Goal: Transaction & Acquisition: Purchase product/service

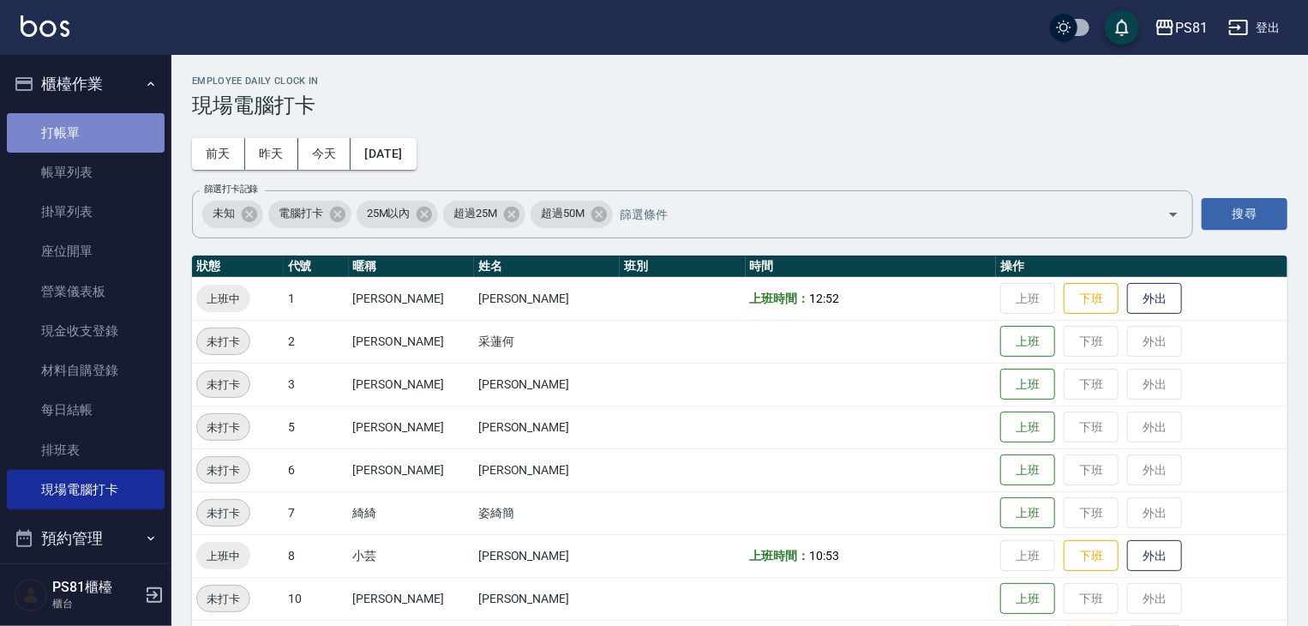
click at [98, 132] on link "打帳單" at bounding box center [86, 132] width 158 height 39
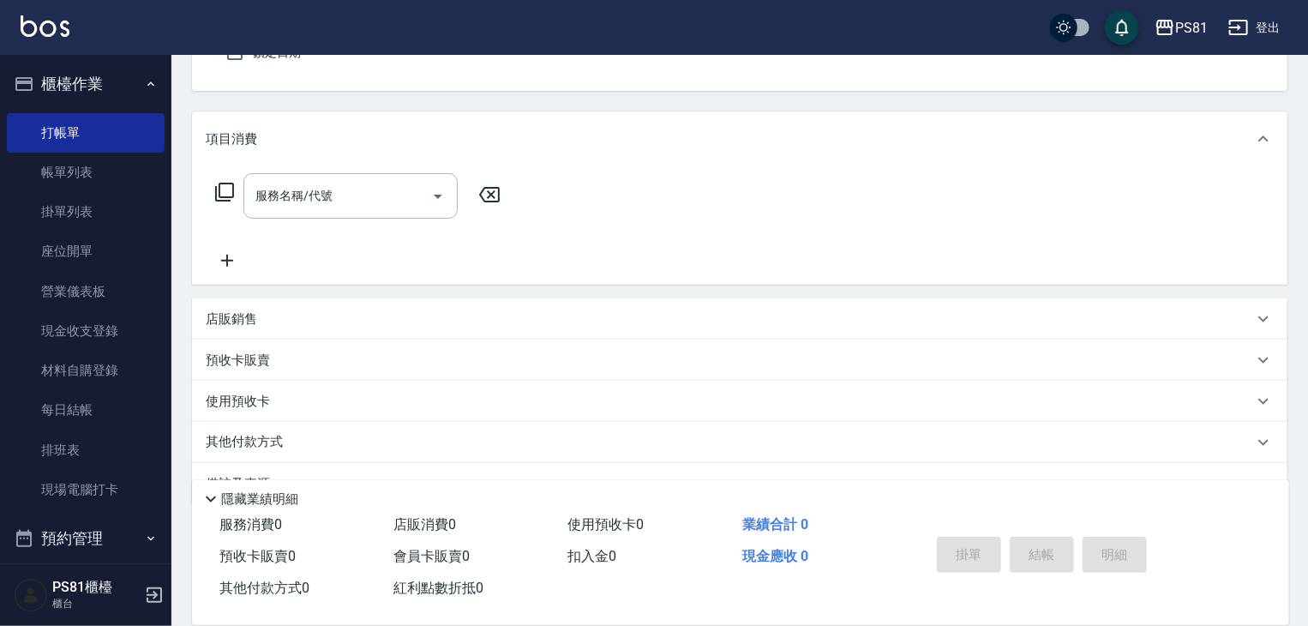
scroll to position [171, 0]
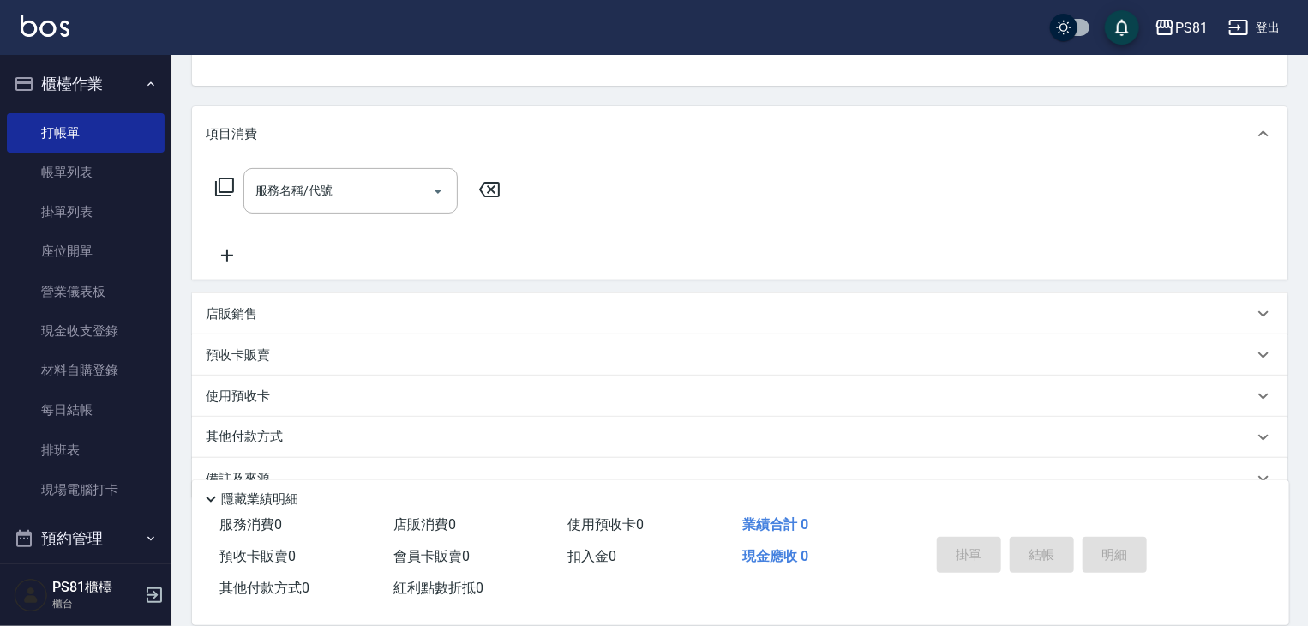
click at [299, 319] on div "店販銷售" at bounding box center [729, 314] width 1047 height 18
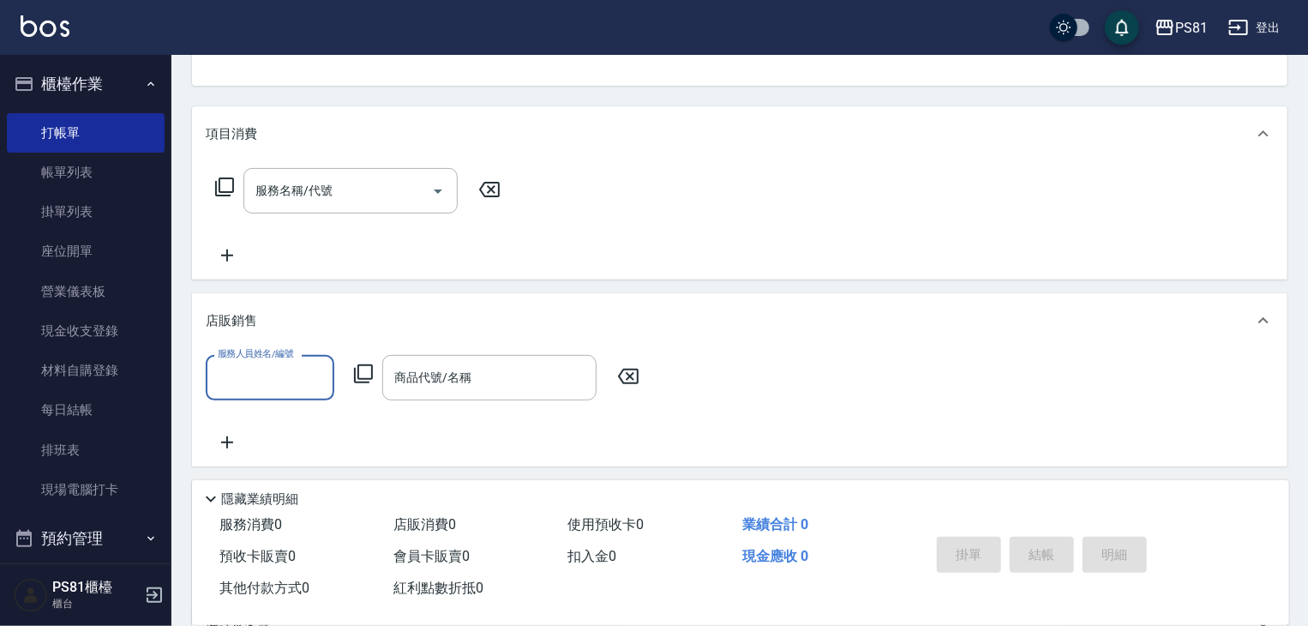
scroll to position [0, 0]
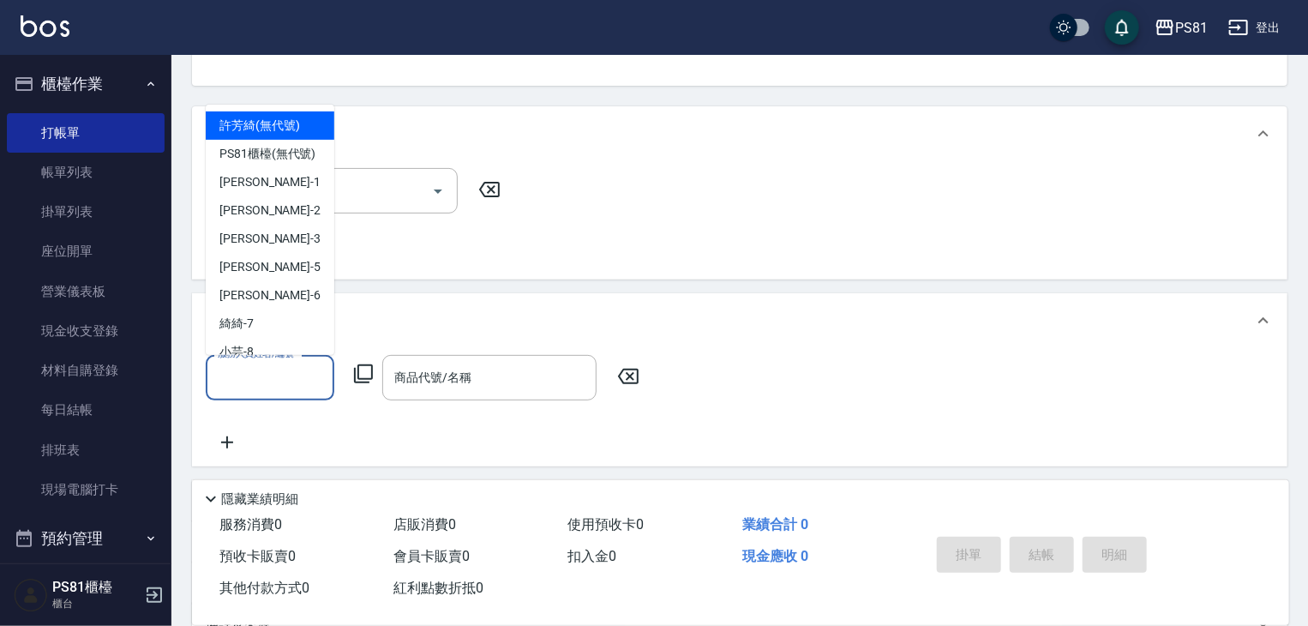
click at [286, 374] on input "服務人員姓名/編號" at bounding box center [269, 377] width 113 height 30
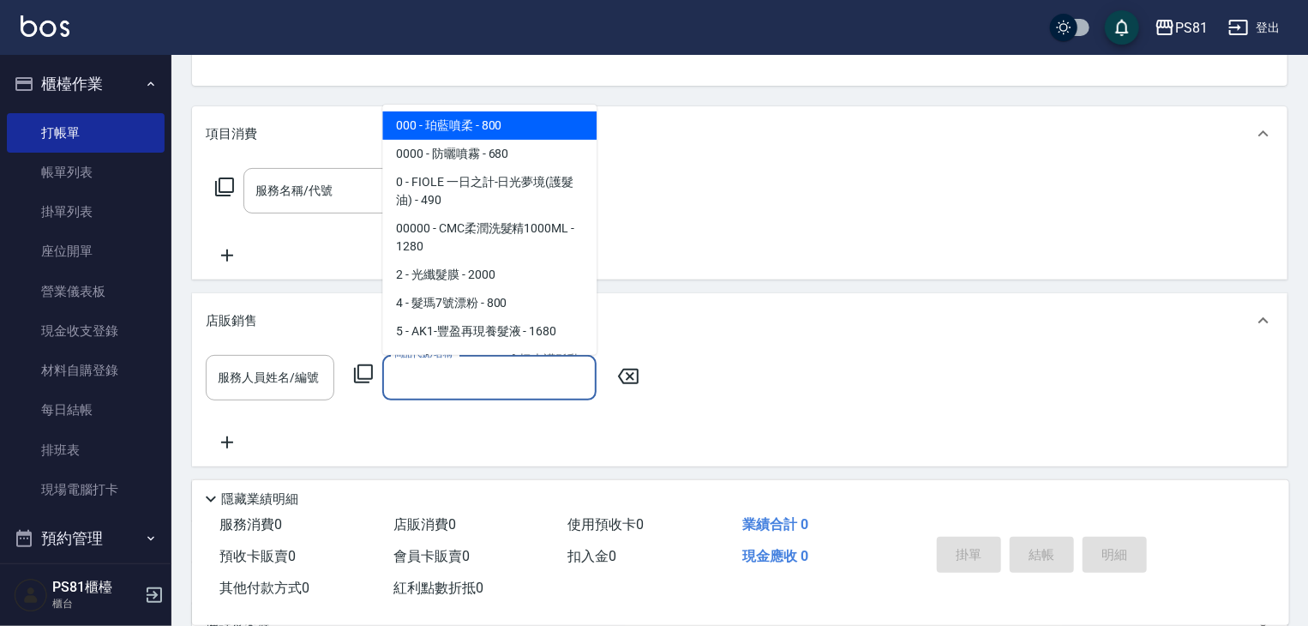
click at [452, 379] on input "商品代號/名稱" at bounding box center [489, 377] width 199 height 30
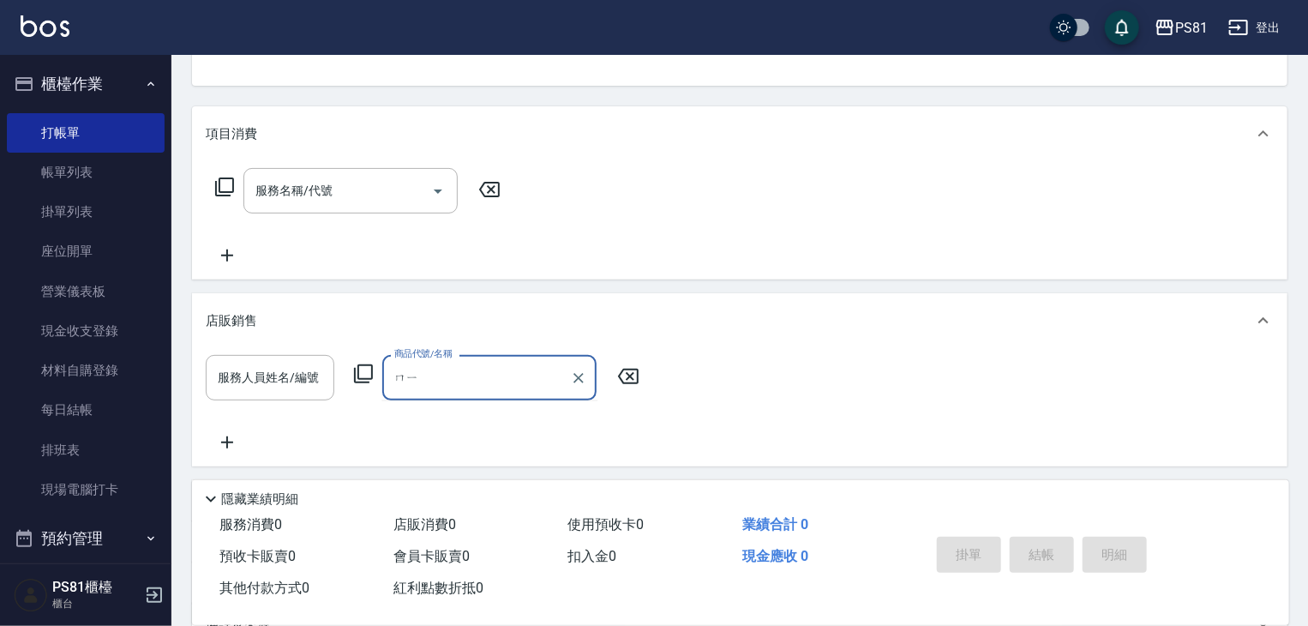
type input "迷"
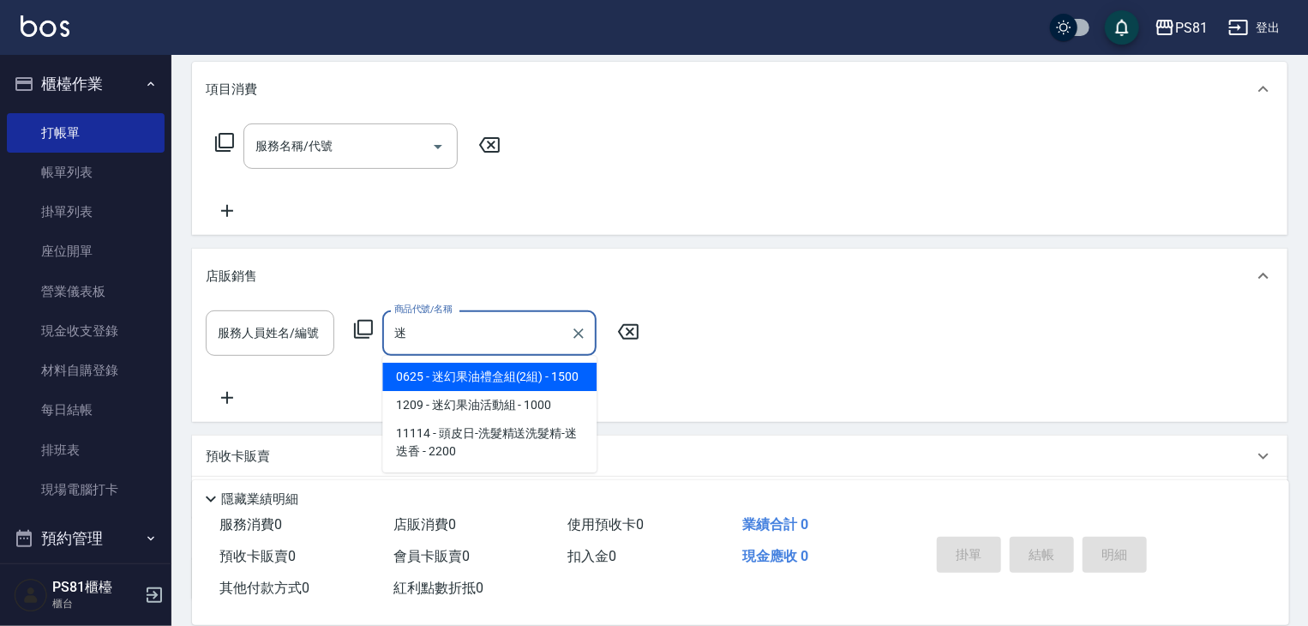
scroll to position [257, 0]
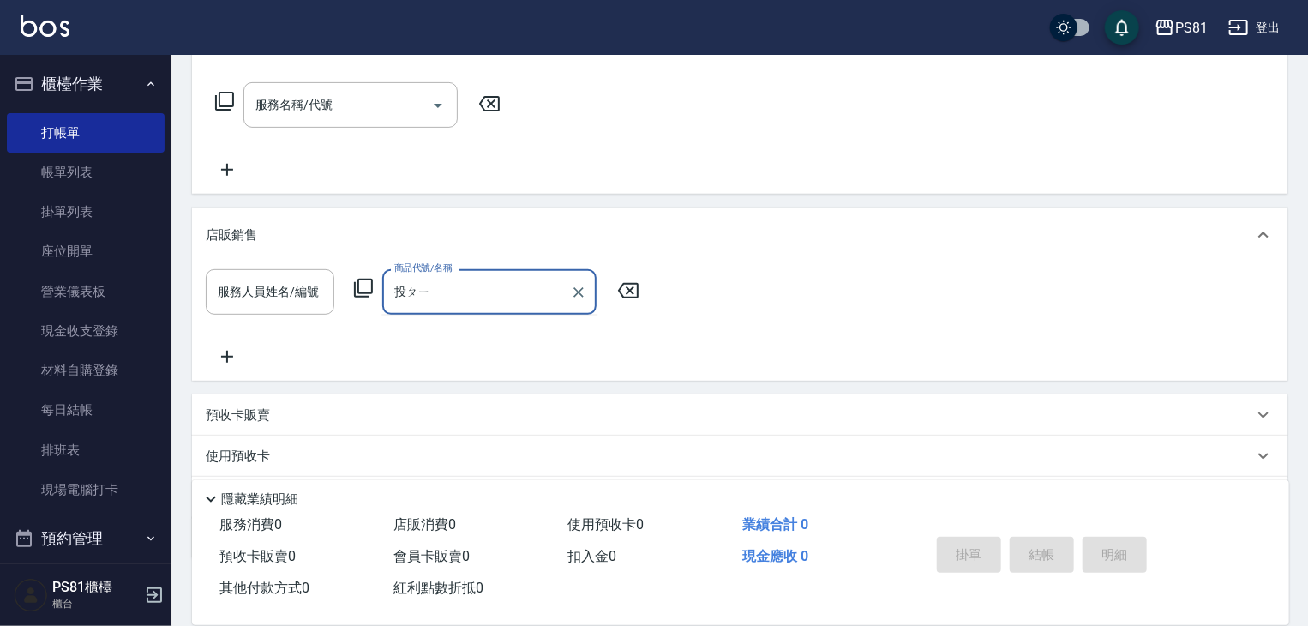
type input "頭皮"
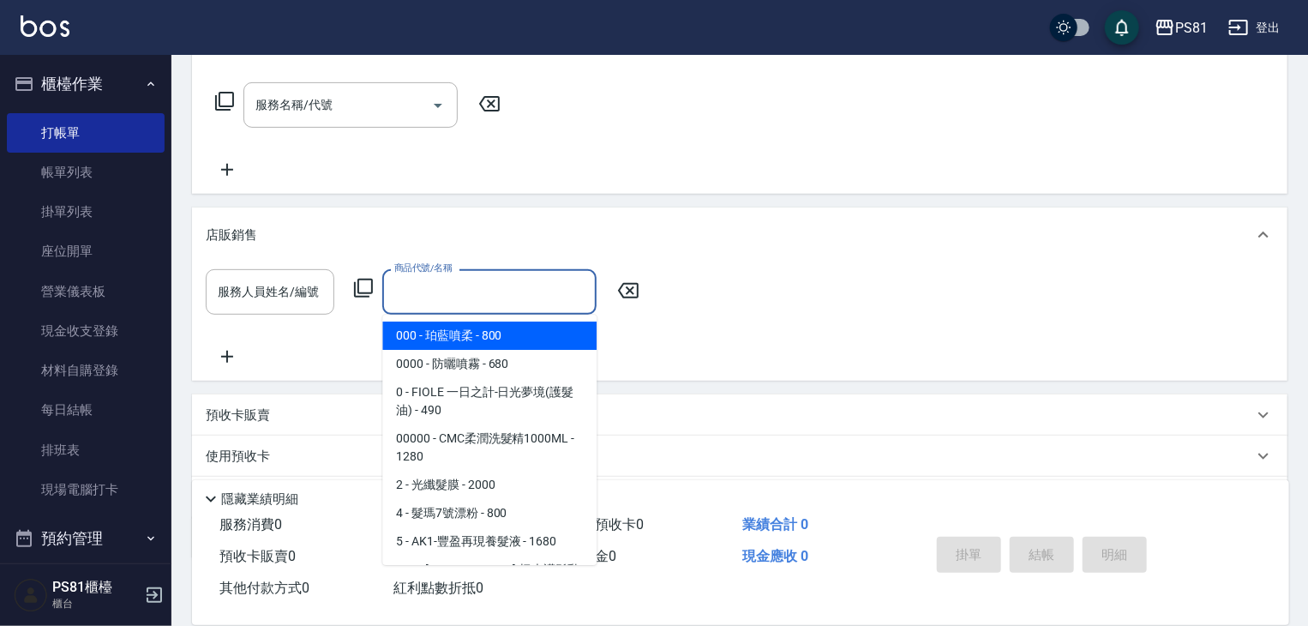
type input "珀藍噴柔"
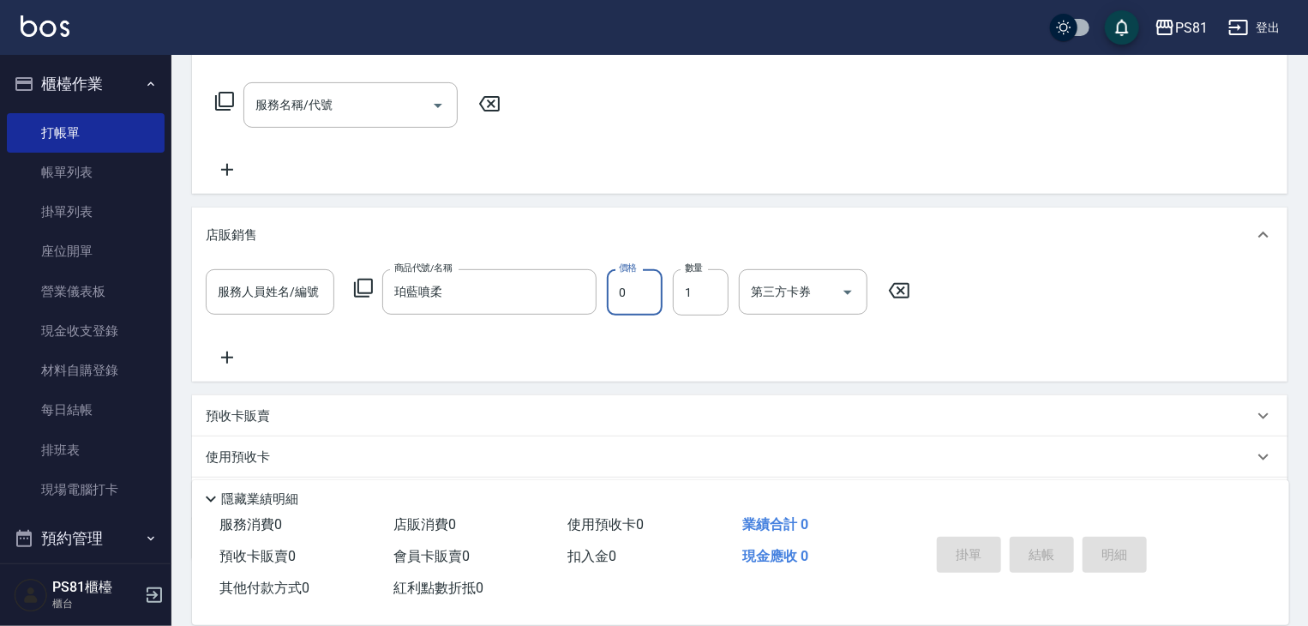
click at [574, 289] on icon "Clear" at bounding box center [578, 292] width 10 height 10
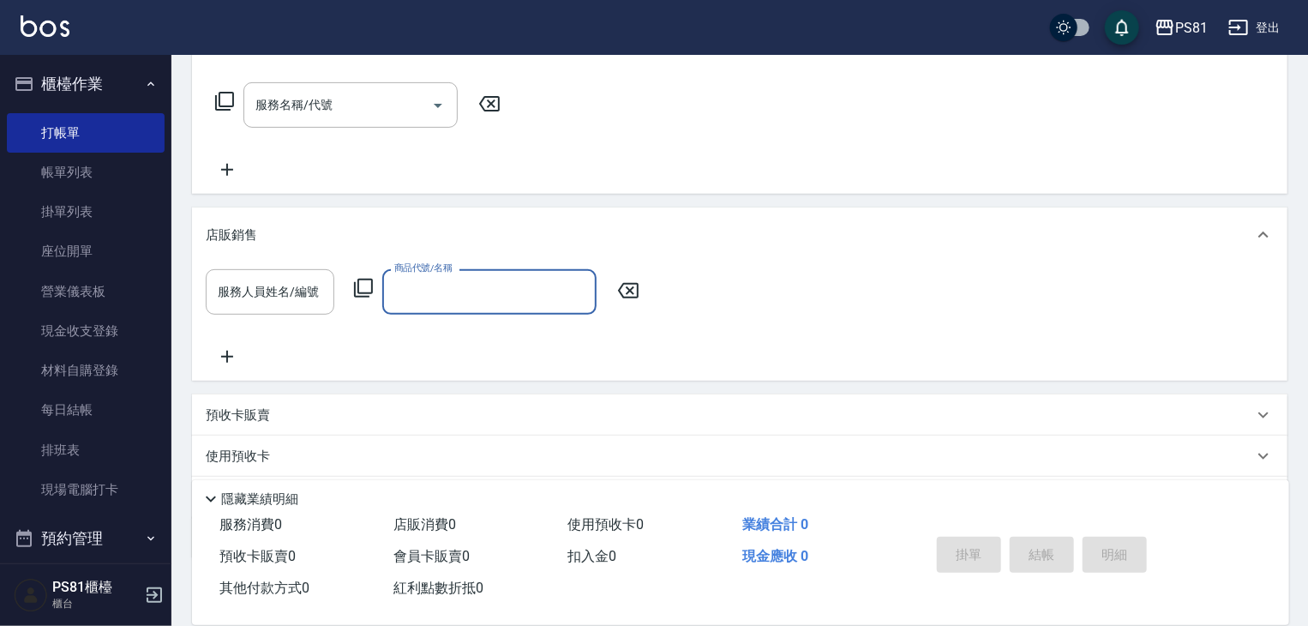
click at [560, 278] on input "商品代號/名稱" at bounding box center [489, 292] width 199 height 30
type input "頭皮"
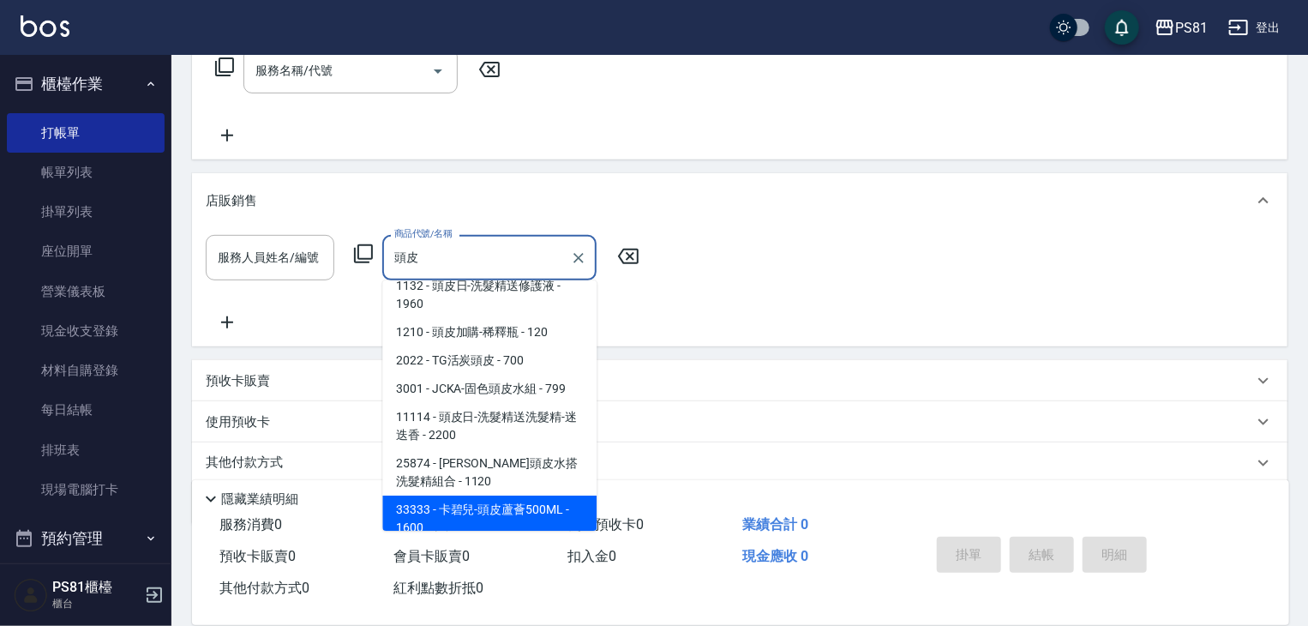
scroll to position [353, 0]
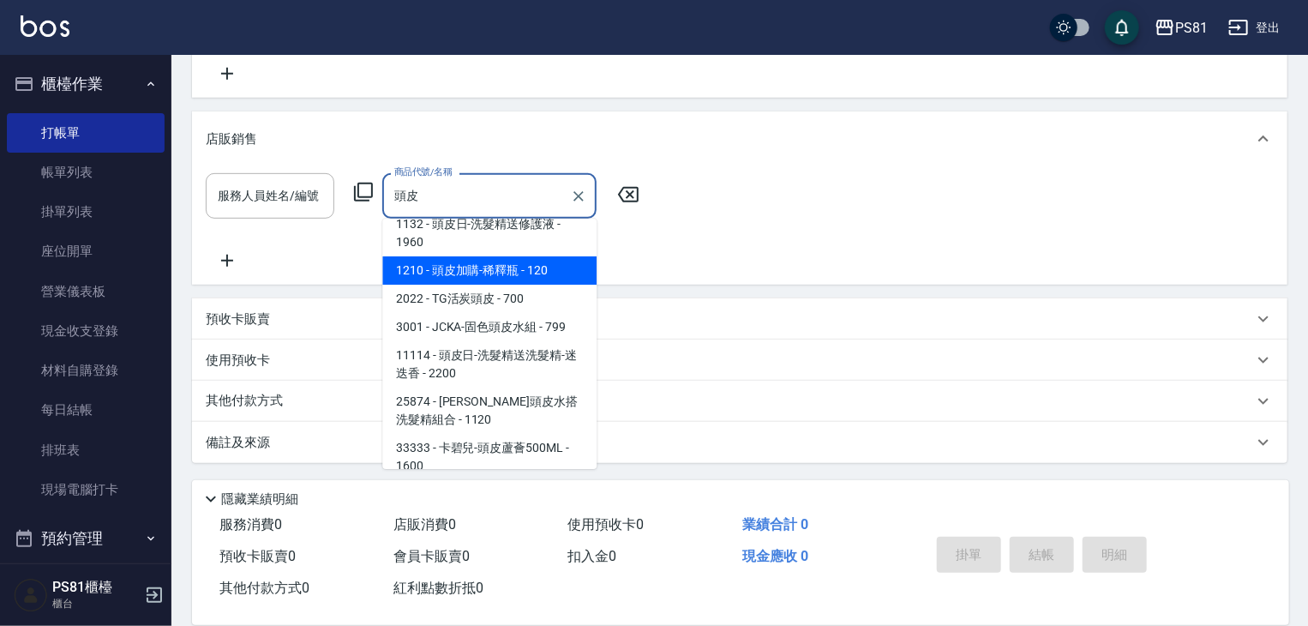
drag, startPoint x: 578, startPoint y: 194, endPoint x: 495, endPoint y: 193, distance: 82.3
click at [562, 193] on div "頭皮 商品代號/名稱" at bounding box center [489, 195] width 214 height 45
click at [489, 191] on input "頭皮" at bounding box center [476, 196] width 173 height 30
click at [583, 192] on icon "Clear" at bounding box center [578, 196] width 17 height 17
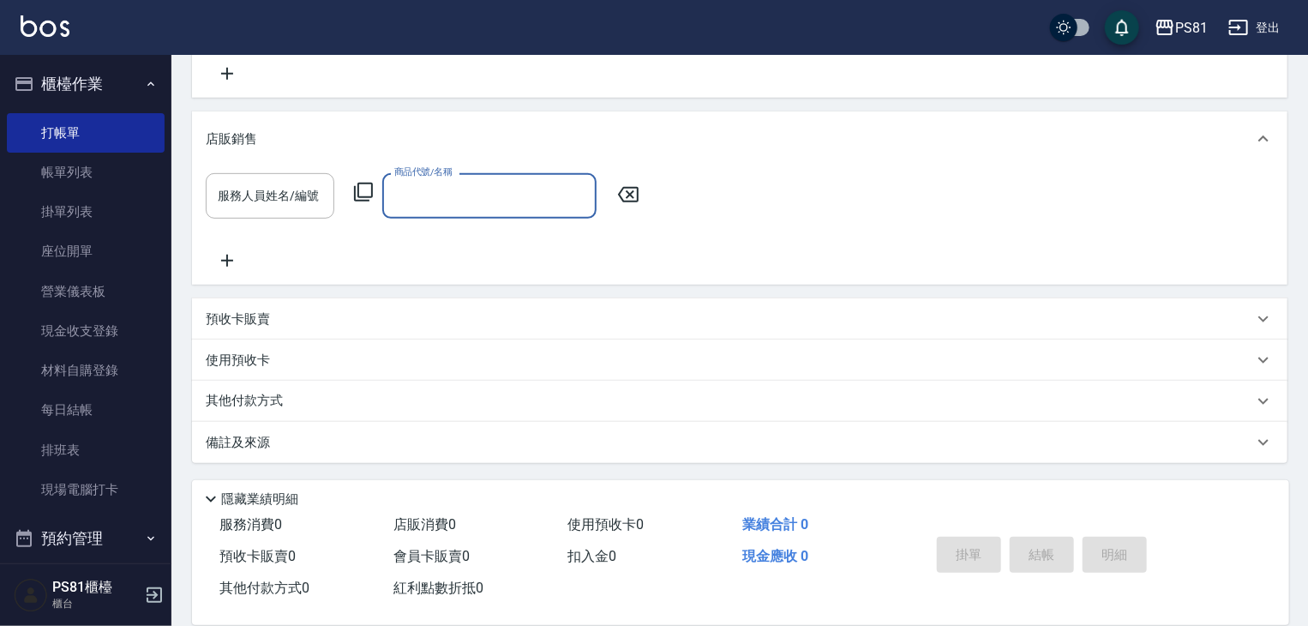
drag, startPoint x: 583, startPoint y: 192, endPoint x: 550, endPoint y: 194, distance: 32.6
click at [578, 192] on input "商品代號/名稱" at bounding box center [489, 196] width 199 height 30
click at [544, 194] on input "商品代號/名稱" at bounding box center [489, 196] width 199 height 30
type input "精華"
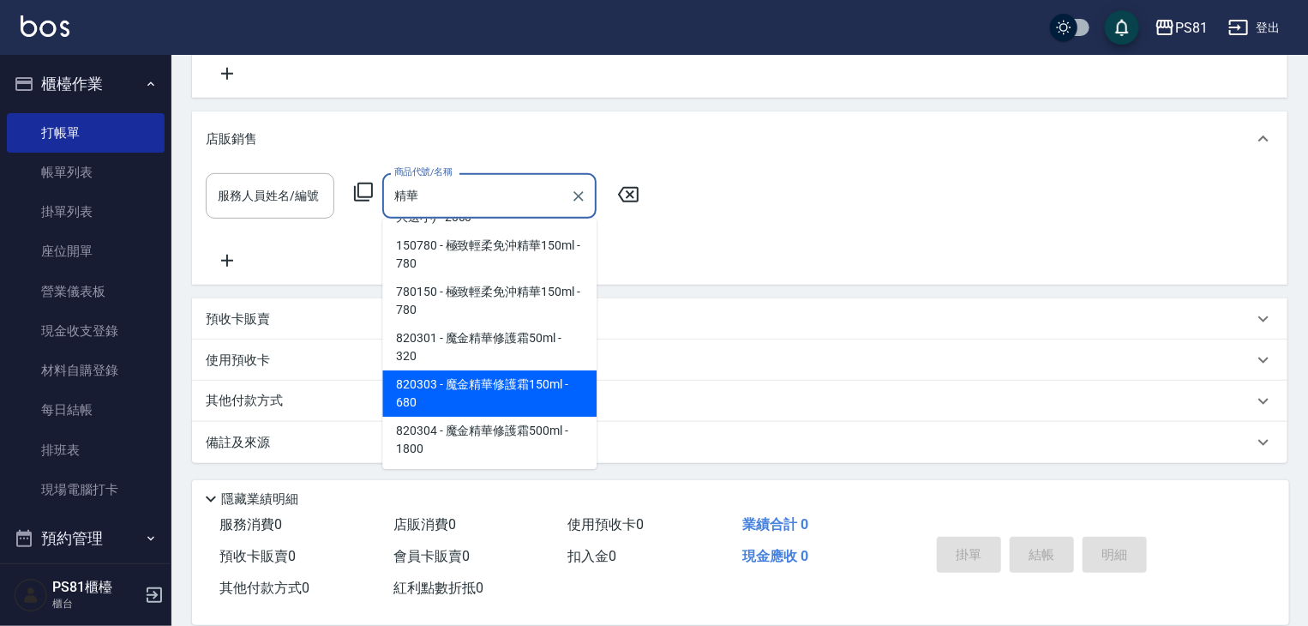
scroll to position [486, 0]
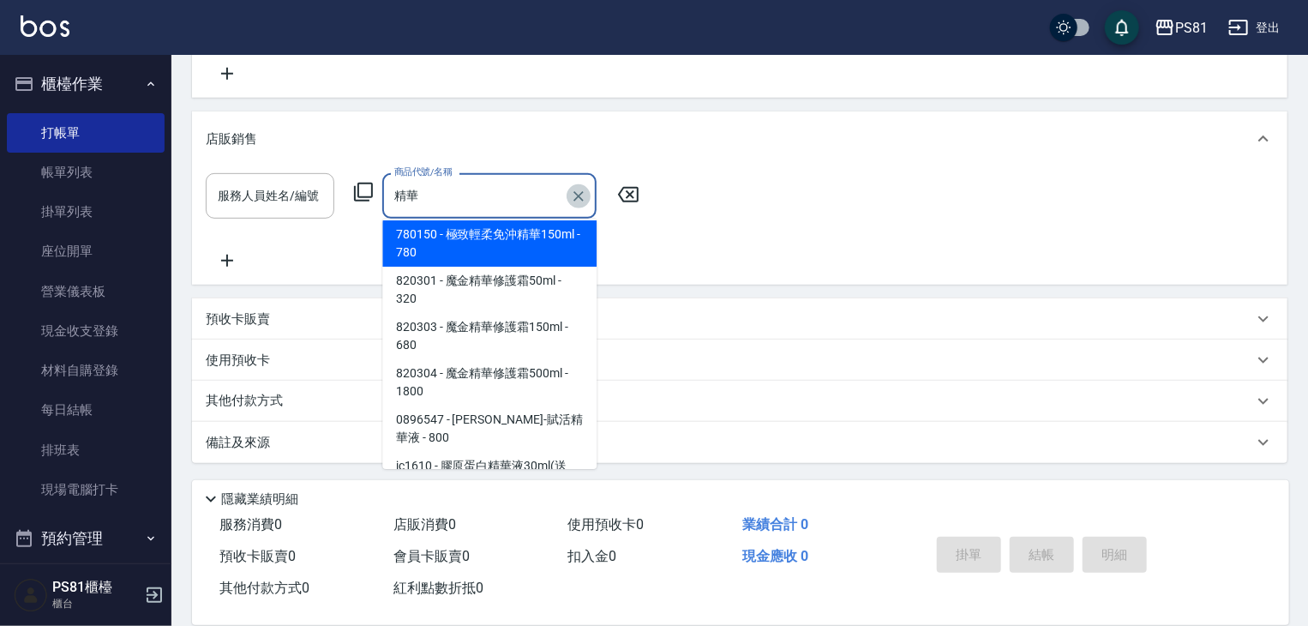
drag, startPoint x: 566, startPoint y: 192, endPoint x: 572, endPoint y: 199, distance: 9.7
click at [569, 196] on button "Clear" at bounding box center [578, 196] width 24 height 24
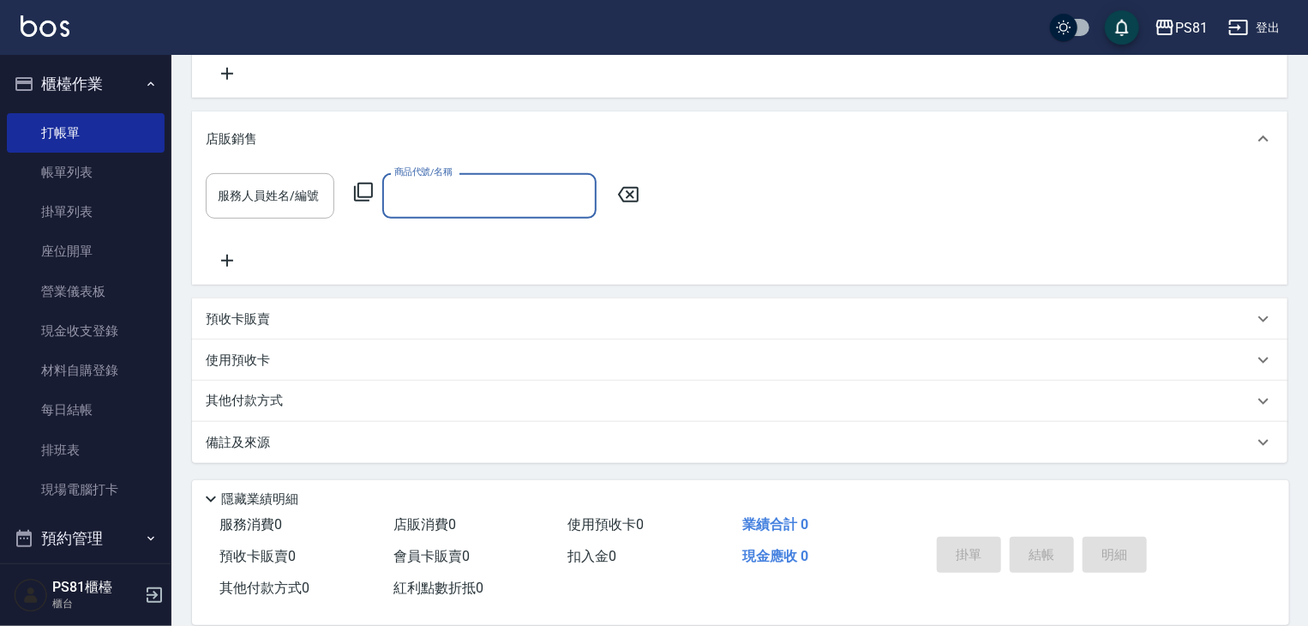
click at [573, 200] on input "商品代號/名稱" at bounding box center [489, 196] width 199 height 30
drag, startPoint x: 111, startPoint y: 443, endPoint x: 122, endPoint y: 428, distance: 18.3
click at [111, 443] on link "排班表" at bounding box center [86, 449] width 158 height 39
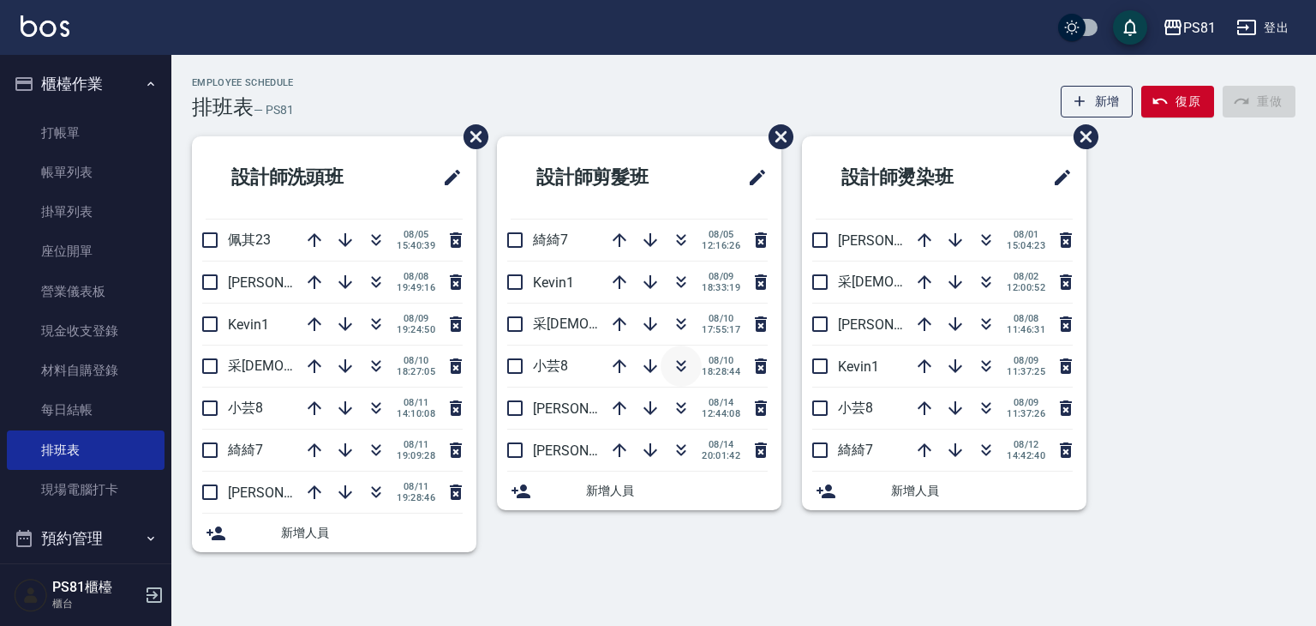
click at [679, 362] on icon "button" at bounding box center [681, 363] width 9 height 6
